Goal: Check status: Check status

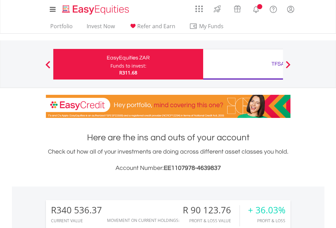
click at [110, 64] on div "Funds to invest:" at bounding box center [128, 65] width 36 height 7
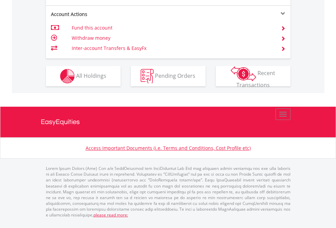
scroll to position [664, 0]
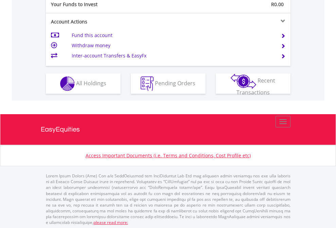
scroll to position [678, 0]
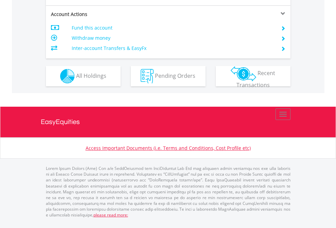
scroll to position [651, 0]
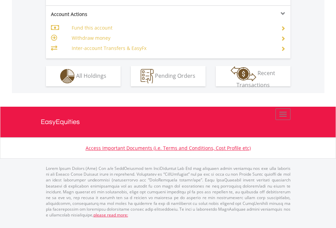
scroll to position [637, 0]
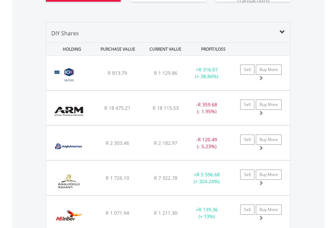
scroll to position [782, 0]
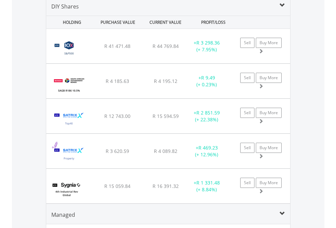
scroll to position [656, 0]
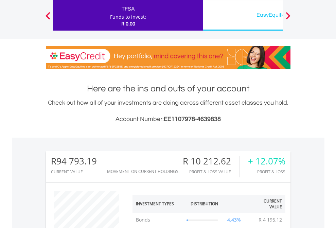
scroll to position [65, 107]
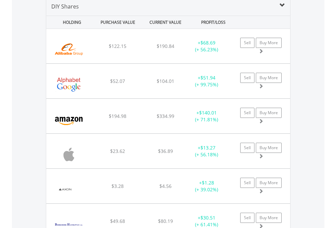
scroll to position [656, 0]
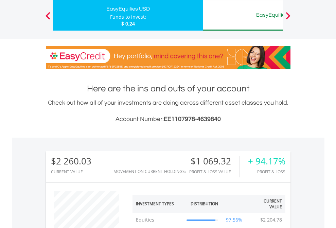
scroll to position [65, 107]
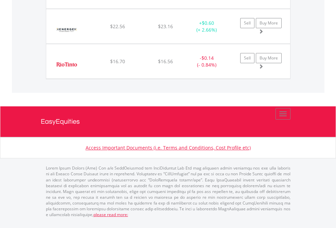
scroll to position [65, 107]
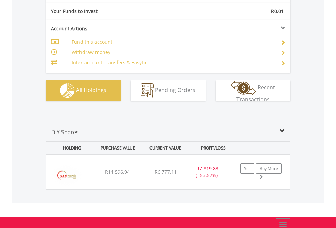
scroll to position [755, 0]
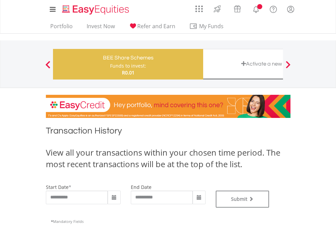
type input "**********"
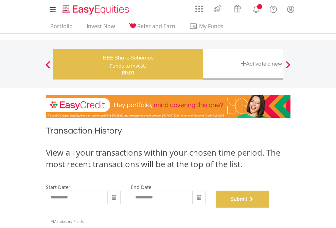
click at [269, 207] on button "Submit" at bounding box center [243, 198] width 54 height 17
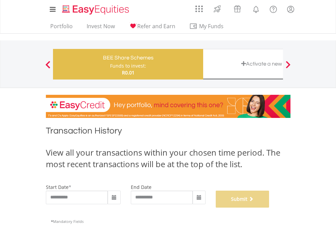
scroll to position [275, 0]
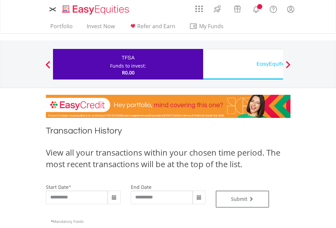
click at [243, 64] on div "EasyEquities USD" at bounding box center [278, 64] width 142 height 10
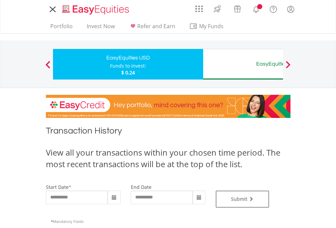
type input "**********"
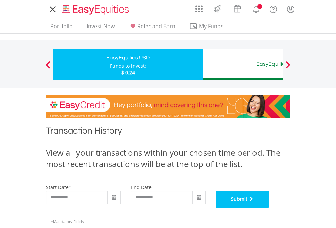
click at [269, 207] on button "Submit" at bounding box center [243, 198] width 54 height 17
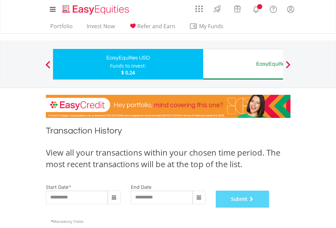
scroll to position [275, 0]
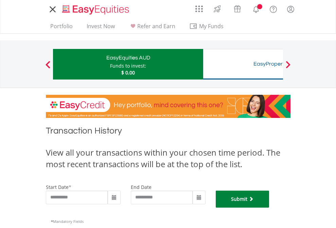
click at [269, 207] on button "Submit" at bounding box center [243, 198] width 54 height 17
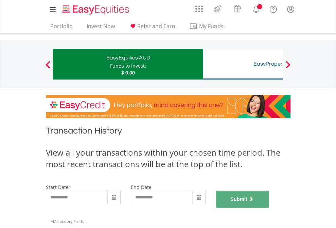
scroll to position [275, 0]
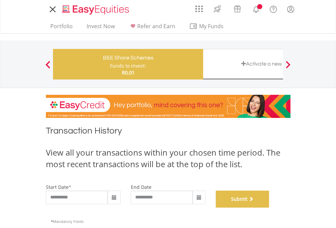
click at [269, 207] on button "Submit" at bounding box center [243, 198] width 54 height 17
